Goal: Information Seeking & Learning: Learn about a topic

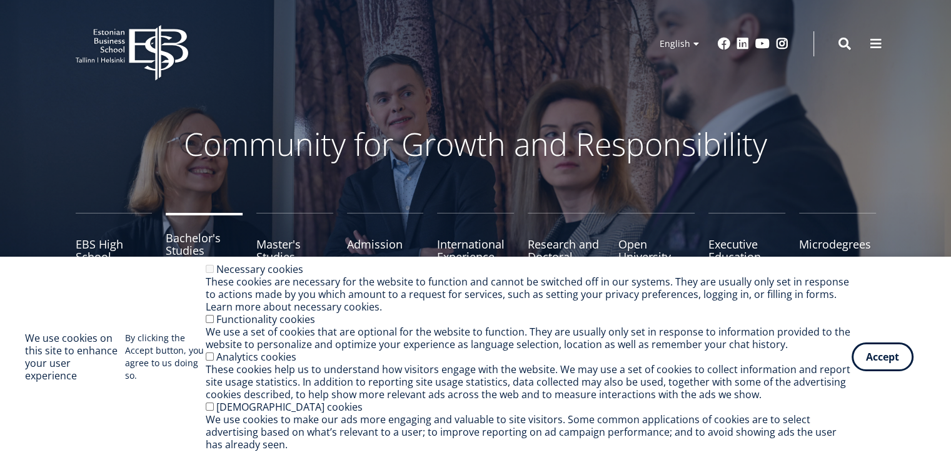
click at [186, 239] on link "Bachelor's Studies" at bounding box center [204, 244] width 77 height 63
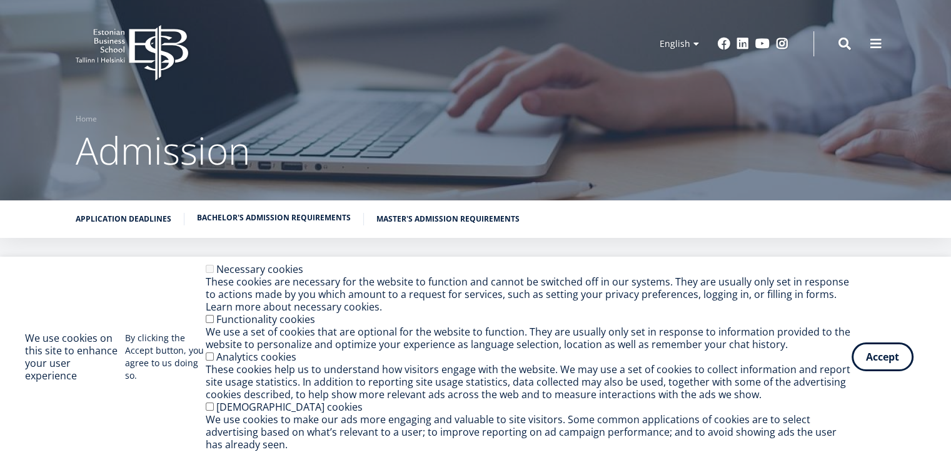
click at [265, 218] on link "Bachelor's admission requirements" at bounding box center [274, 217] width 154 height 13
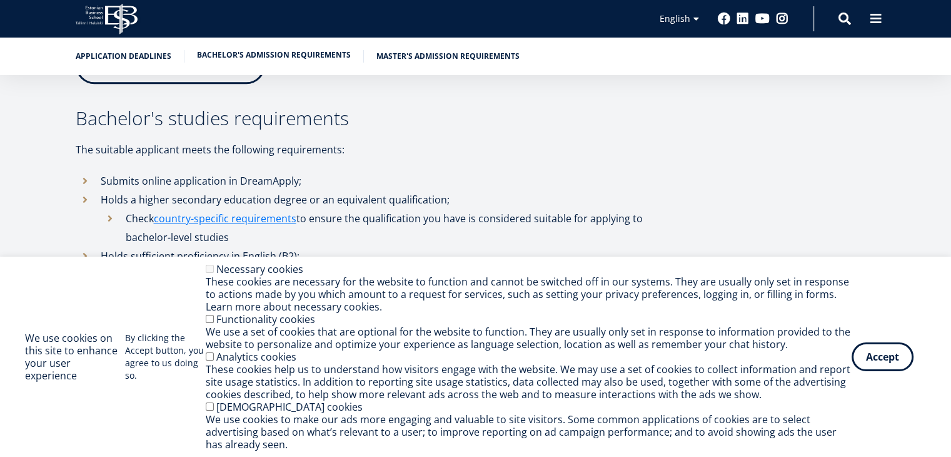
scroll to position [1560, 0]
click at [883, 354] on button "Accept" at bounding box center [883, 354] width 62 height 29
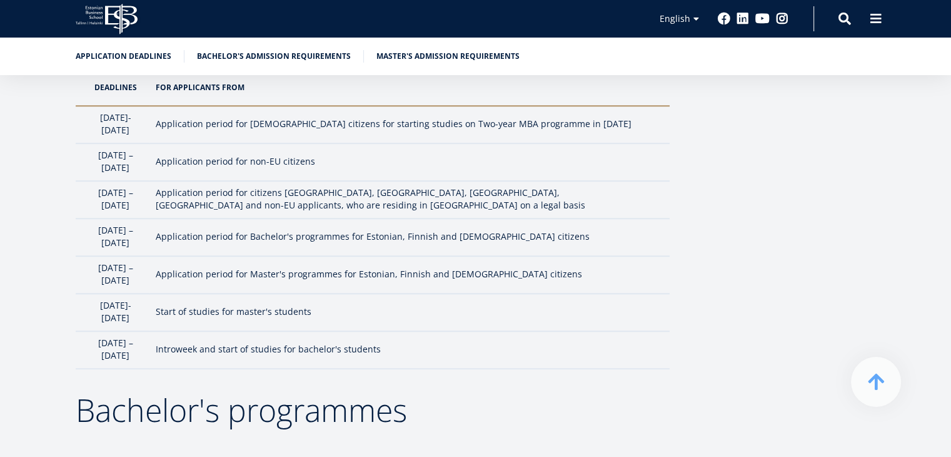
scroll to position [1151, 0]
drag, startPoint x: 351, startPoint y: 147, endPoint x: 94, endPoint y: 148, distance: 257.1
click at [94, 148] on tr "1 February – 1 April Application period for non-EU citizens" at bounding box center [373, 162] width 594 height 38
copy tr "1 February – 1 April Application period for non-EU citizens"
click at [587, 255] on td "Application period for Master's programmes for Estonian, Finnish and Latvian ci…" at bounding box center [409, 274] width 520 height 38
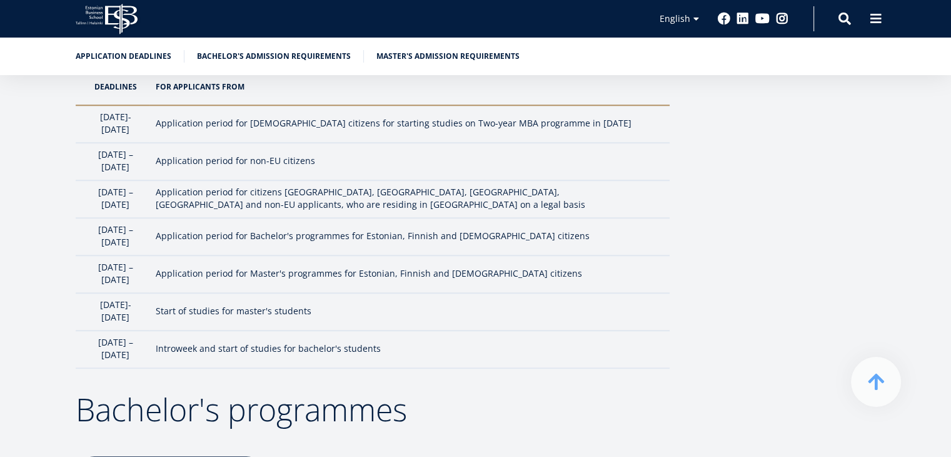
click at [348, 55] on li "Bachelor's admission requirements" at bounding box center [280, 56] width 167 height 13
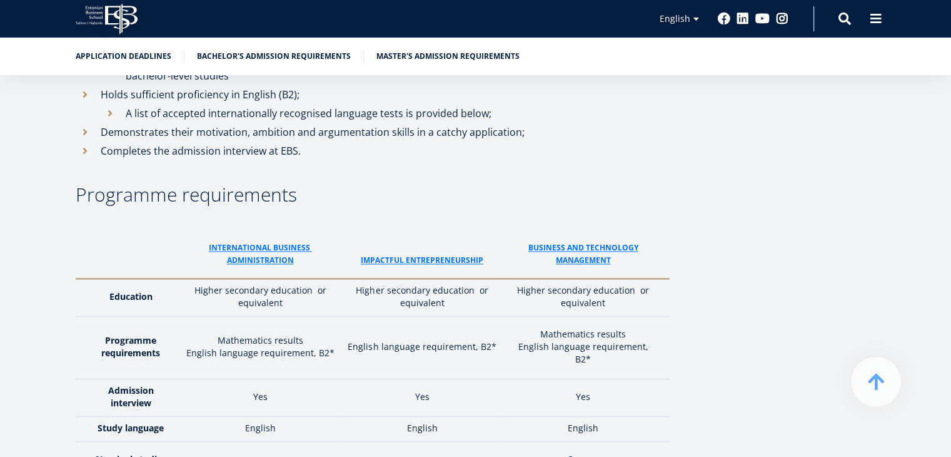
scroll to position [1726, 0]
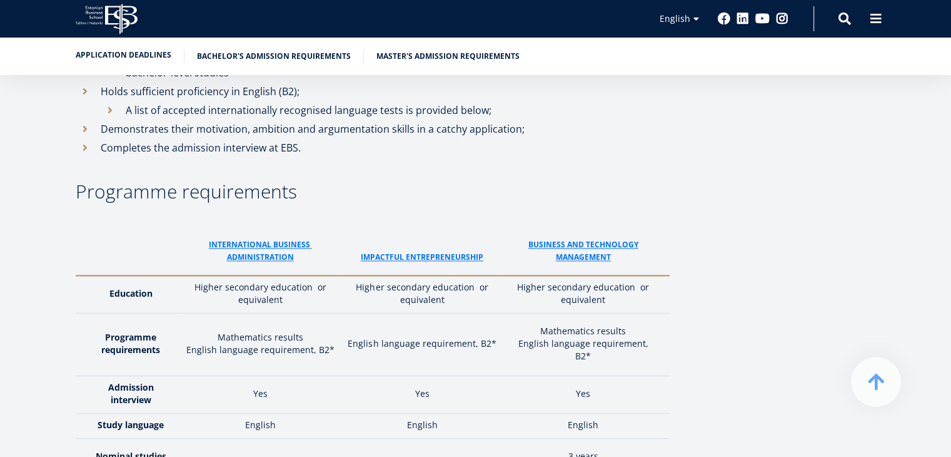
click at [148, 53] on link "Application deadlines" at bounding box center [124, 55] width 96 height 13
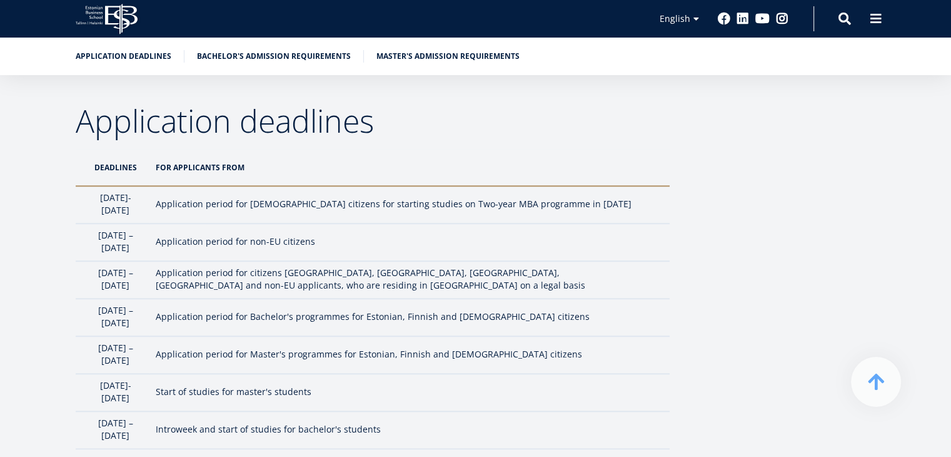
click at [518, 213] on td "Application period for Estonian citizens for starting studies on Two-year MBA p…" at bounding box center [409, 205] width 520 height 38
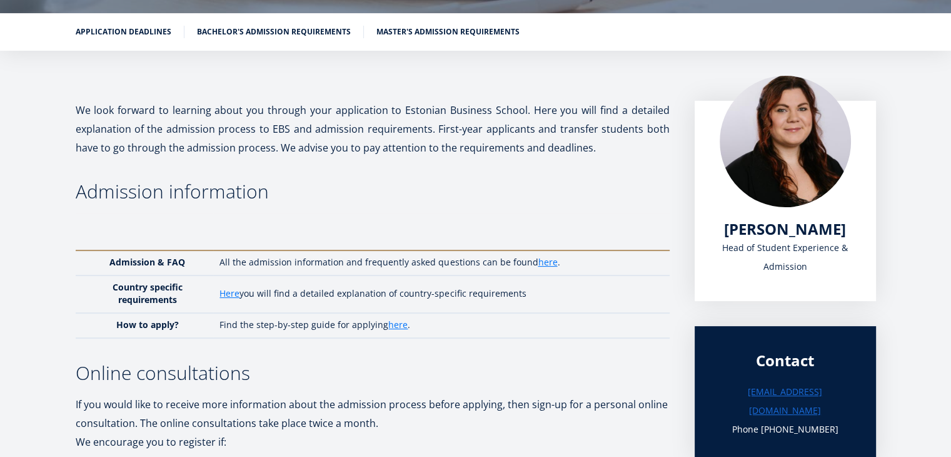
scroll to position [0, 0]
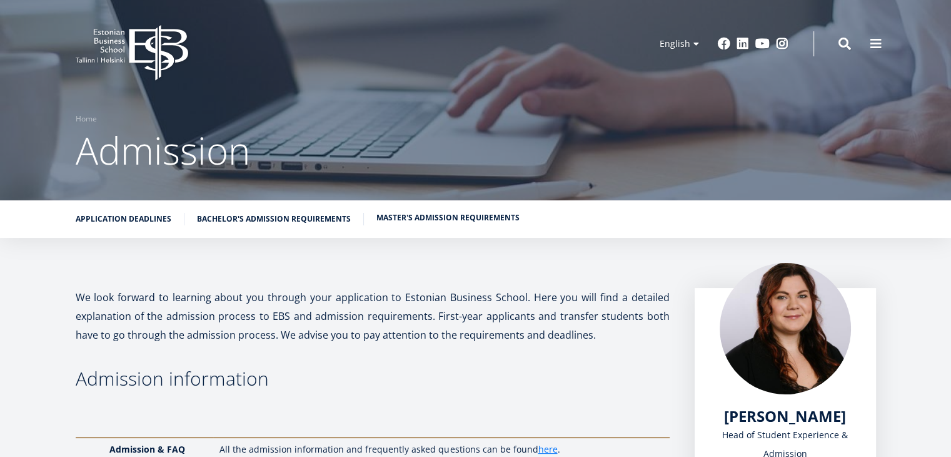
click at [410, 218] on link "Master's admission requirements" at bounding box center [448, 217] width 143 height 13
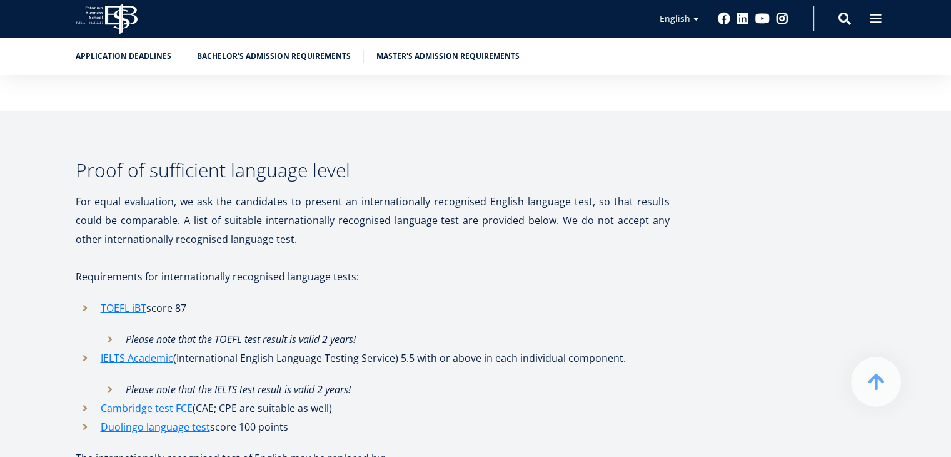
scroll to position [4156, 0]
drag, startPoint x: 98, startPoint y: 218, endPoint x: 293, endPoint y: 346, distance: 233.2
click at [293, 346] on ul "TOEFL iBT score 87 Please note that the TOEFL test result is valid 2 years! IEL…" at bounding box center [373, 367] width 594 height 138
copy ul "TOEFL iBT score 87 Please note that the TOEFL test result is valid 2 years! IEL…"
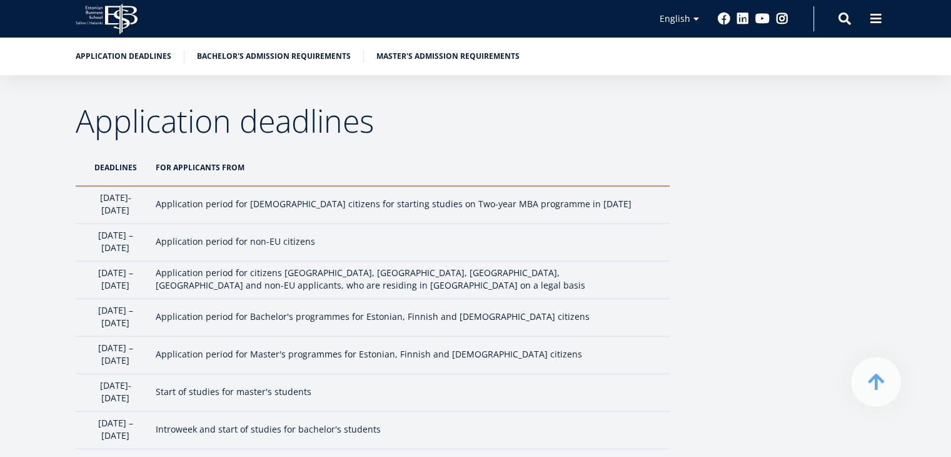
scroll to position [1726, 0]
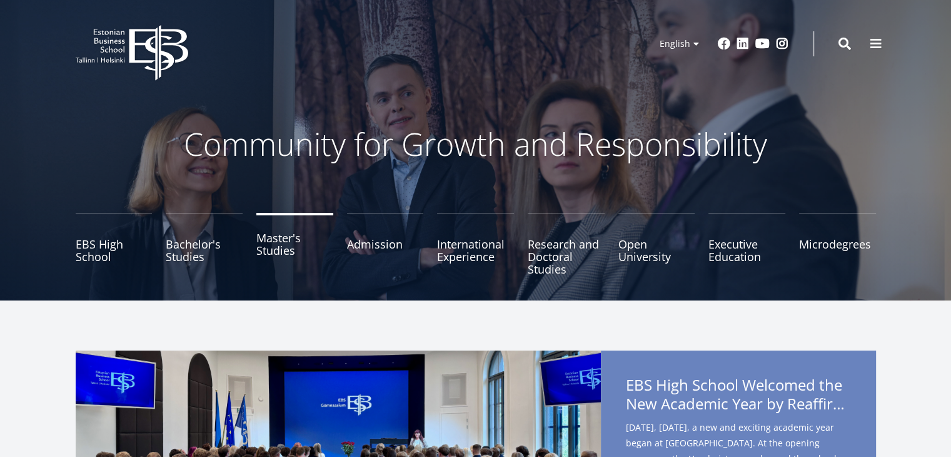
click at [280, 249] on link "Master's Studies" at bounding box center [294, 244] width 77 height 63
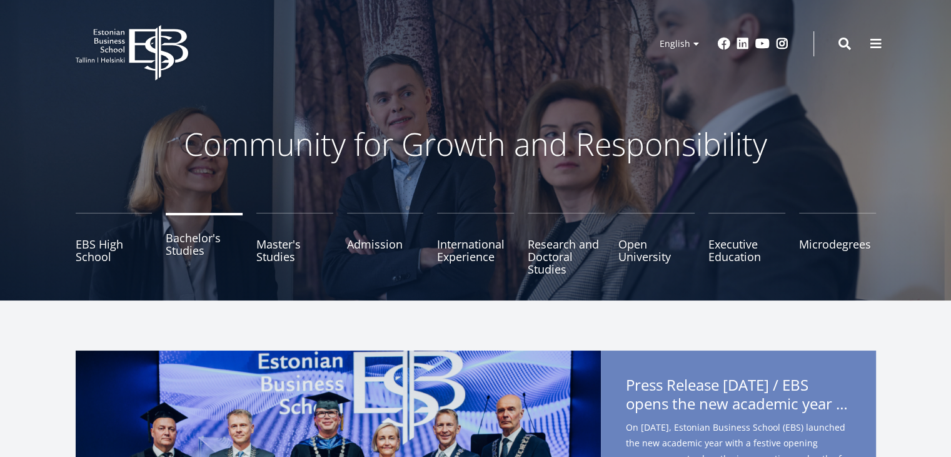
click at [186, 260] on link "Bachelor's Studies" at bounding box center [204, 244] width 77 height 63
click at [378, 242] on link "Admission" at bounding box center [385, 244] width 77 height 63
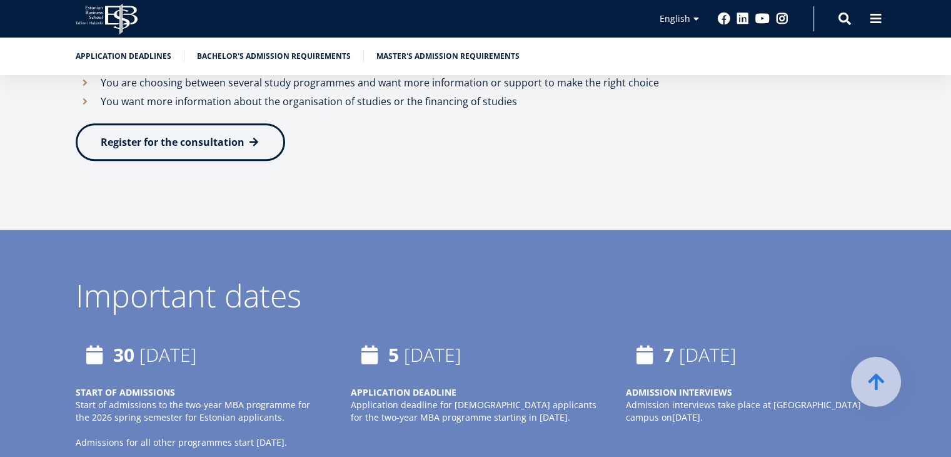
scroll to position [614, 0]
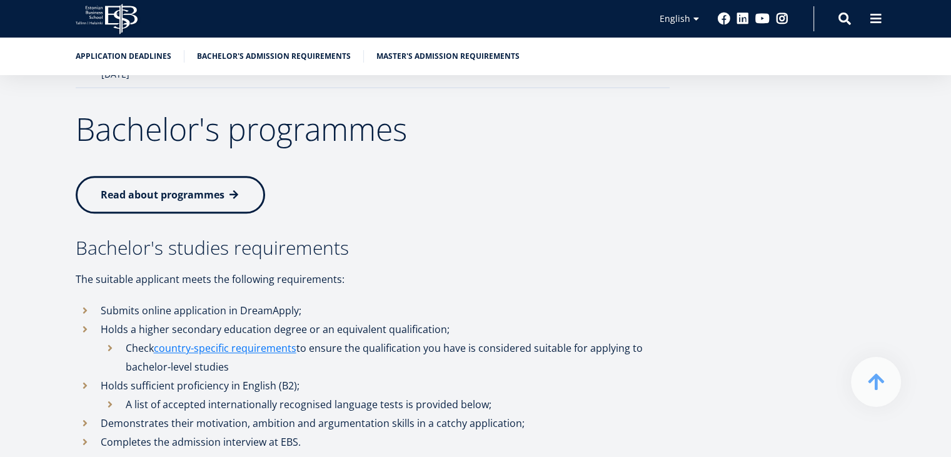
scroll to position [1431, 0]
click at [707, 238] on div "Application deadlines DeadlineS For applicants from 1st October- 5th January Ap…" at bounding box center [476, 376] width 901 height 1263
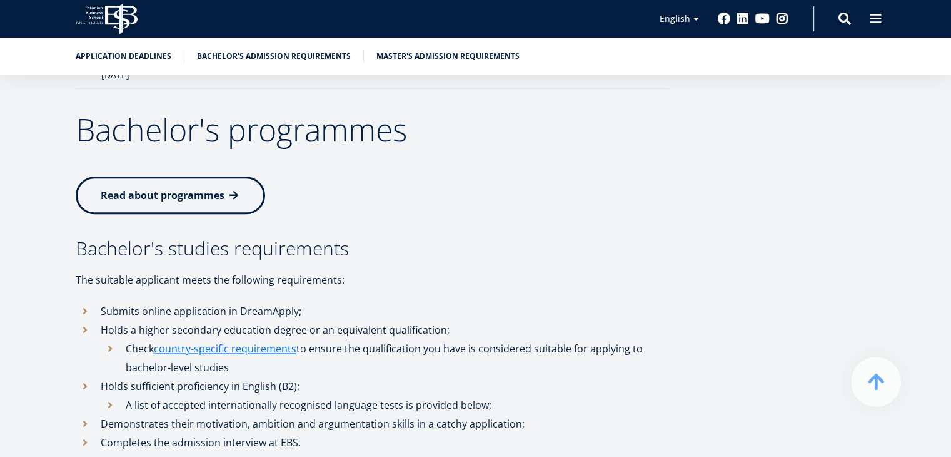
click at [707, 238] on div "Application deadlines DeadlineS For applicants from 1st October- 5th January Ap…" at bounding box center [476, 376] width 901 height 1263
click at [55, 286] on div "Application deadlines DeadlineS For applicants from 1st October- 5th January Ap…" at bounding box center [476, 376] width 901 height 1263
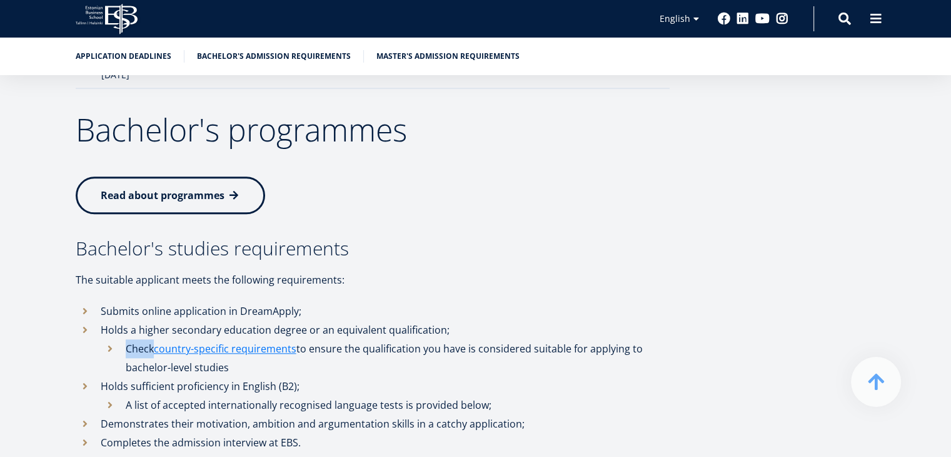
click at [55, 286] on div "Application deadlines DeadlineS For applicants from 1st October- 5th January Ap…" at bounding box center [476, 376] width 901 height 1263
click at [44, 307] on div "Application deadlines DeadlineS For applicants from 1st October- 5th January Ap…" at bounding box center [476, 376] width 901 height 1263
click at [46, 303] on div "Application deadlines DeadlineS For applicants from 1st October- 5th January Ap…" at bounding box center [476, 376] width 901 height 1263
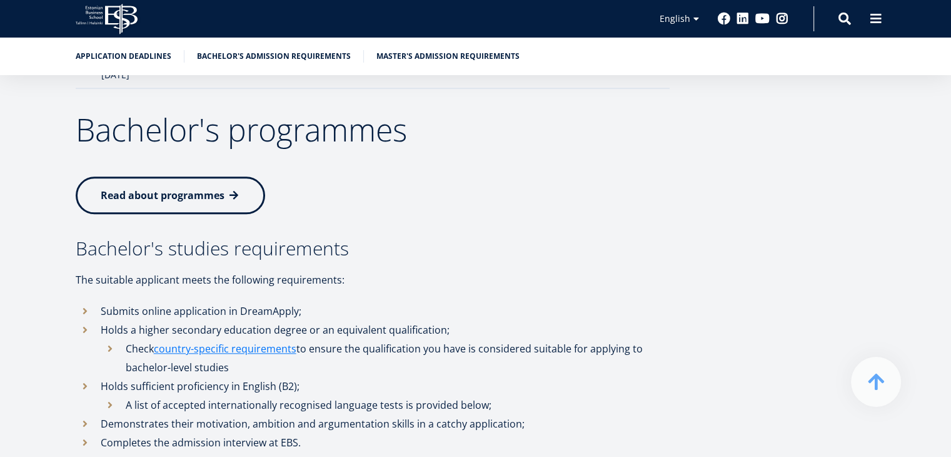
click at [833, 177] on div "Application deadlines DeadlineS For applicants from 1st October- 5th January Ap…" at bounding box center [476, 376] width 901 height 1263
